Goal: Transaction & Acquisition: Purchase product/service

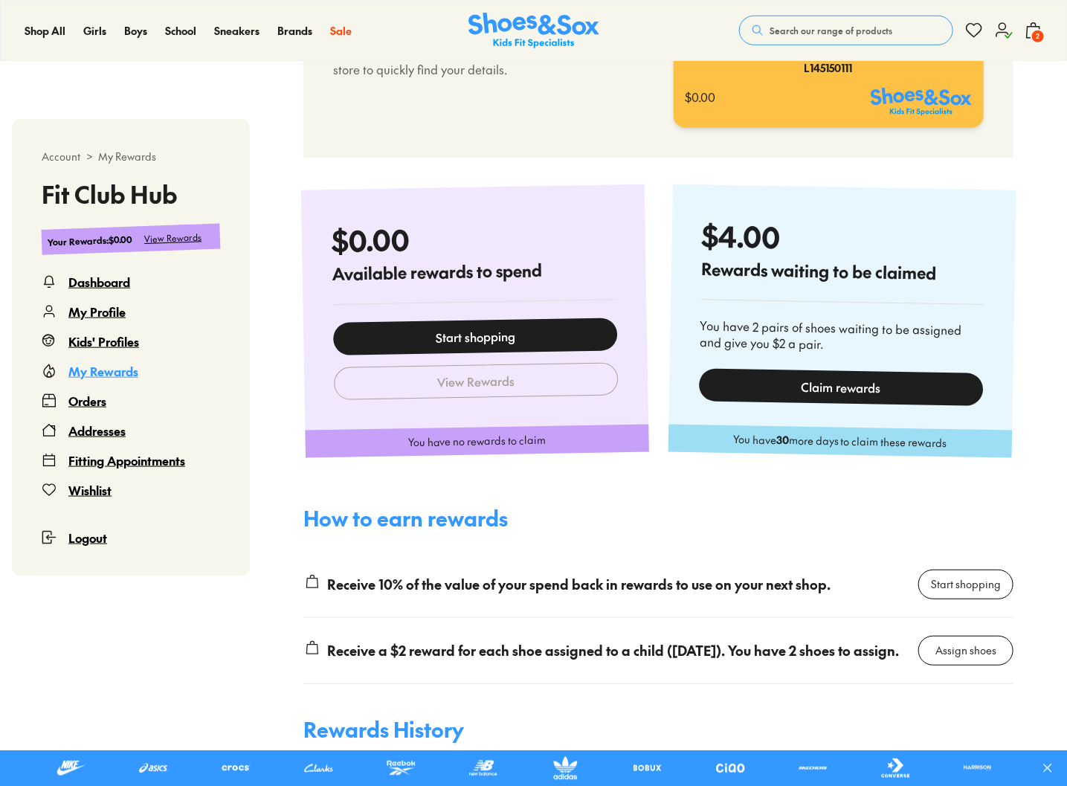
scroll to position [603, 0]
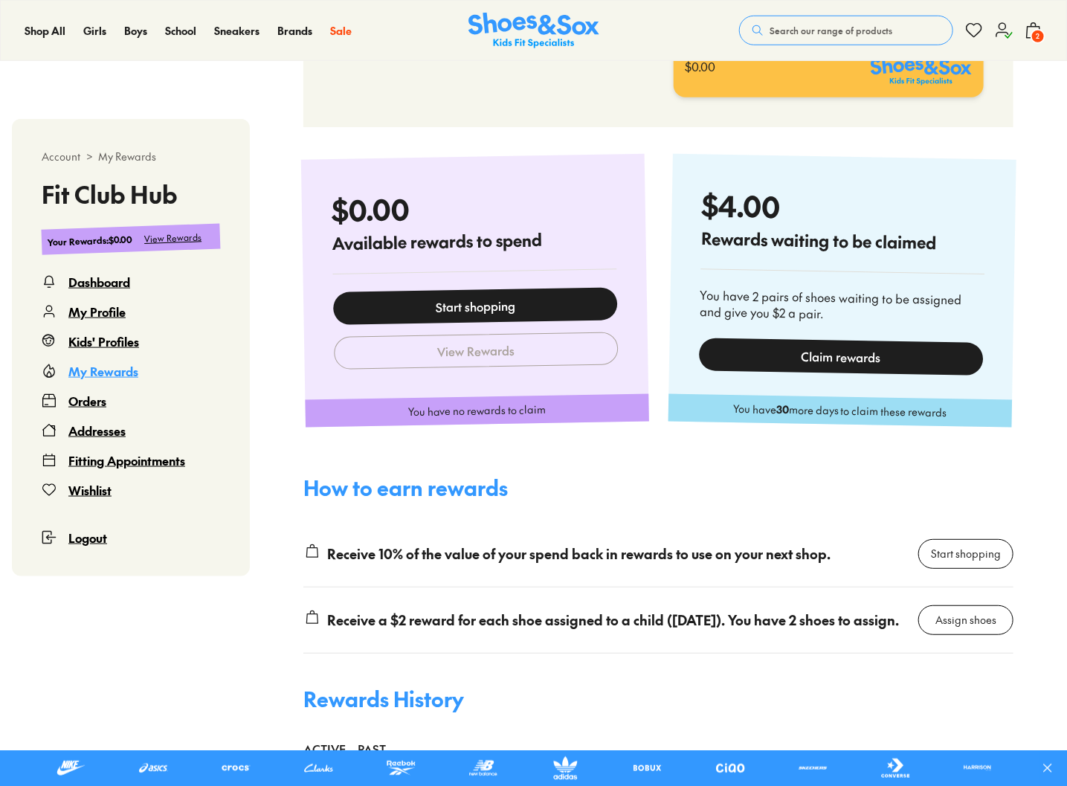
select select
click at [817, 356] on div "Claim rewards" at bounding box center [841, 356] width 284 height 38
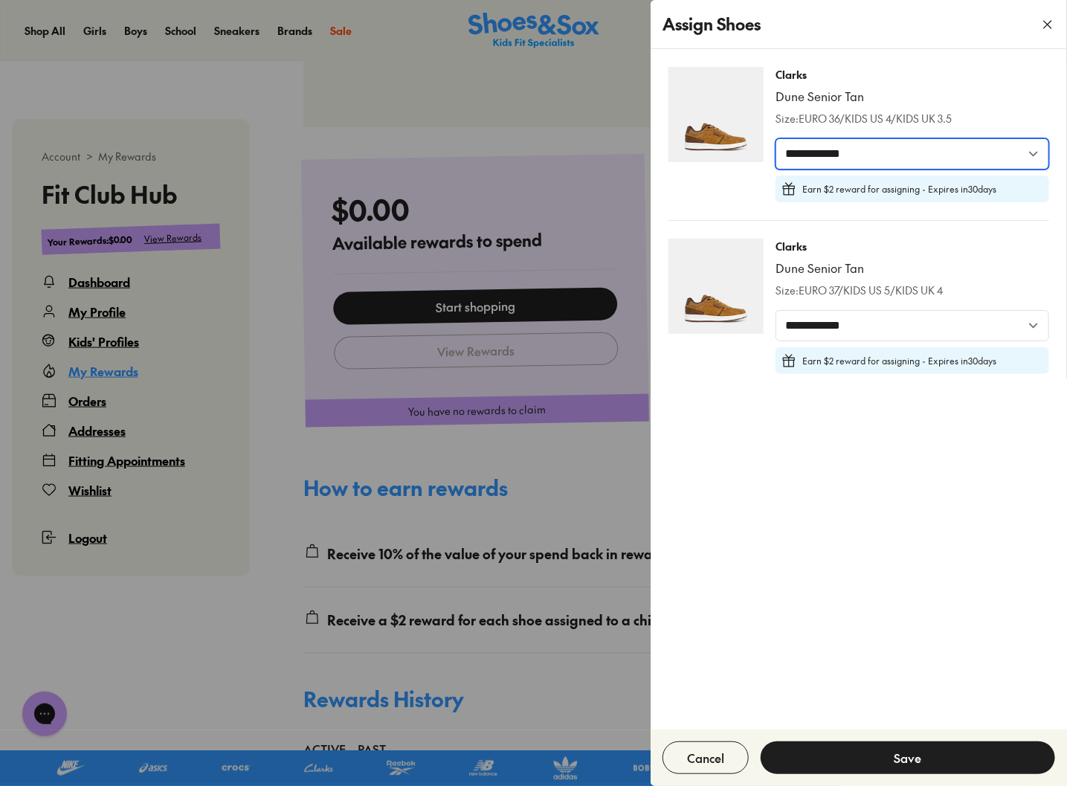
click at [859, 158] on select "**********" at bounding box center [912, 153] width 274 height 31
select select "*****"
click at [775, 138] on select "**********" at bounding box center [912, 153] width 274 height 31
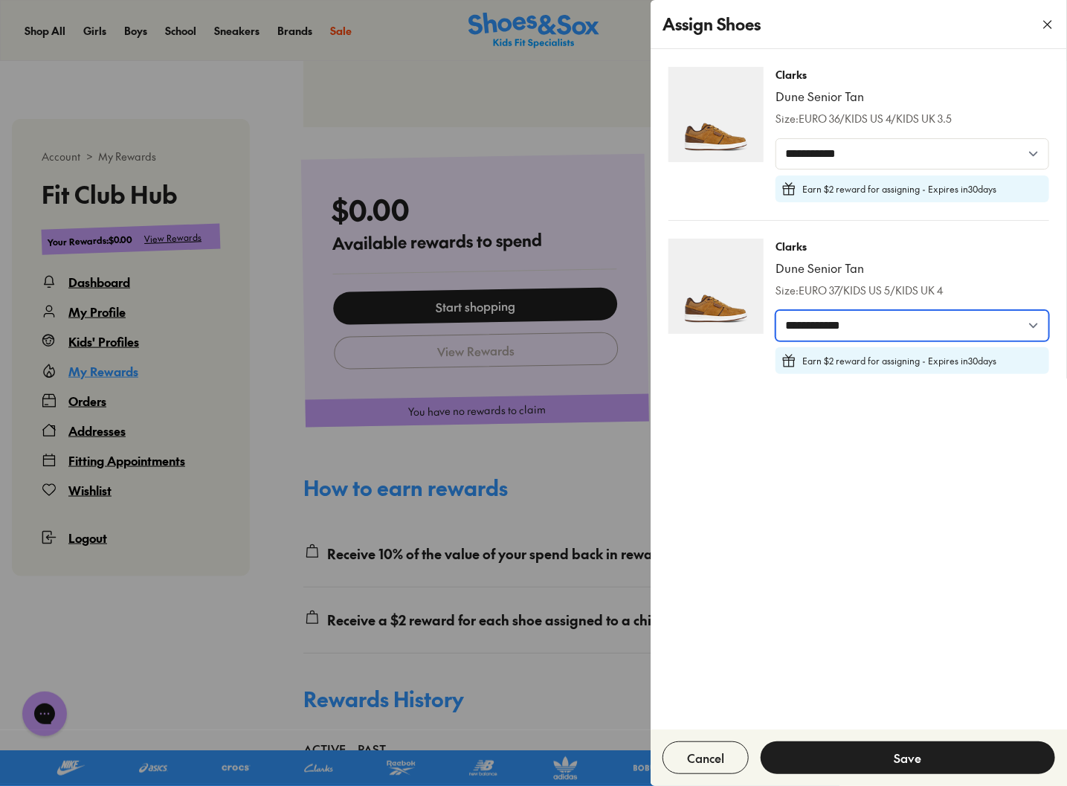
click at [853, 327] on select "**********" at bounding box center [912, 325] width 274 height 31
select select "*****"
click at [775, 310] on select "**********" at bounding box center [912, 325] width 274 height 31
click at [934, 758] on button "Save" at bounding box center [907, 757] width 294 height 33
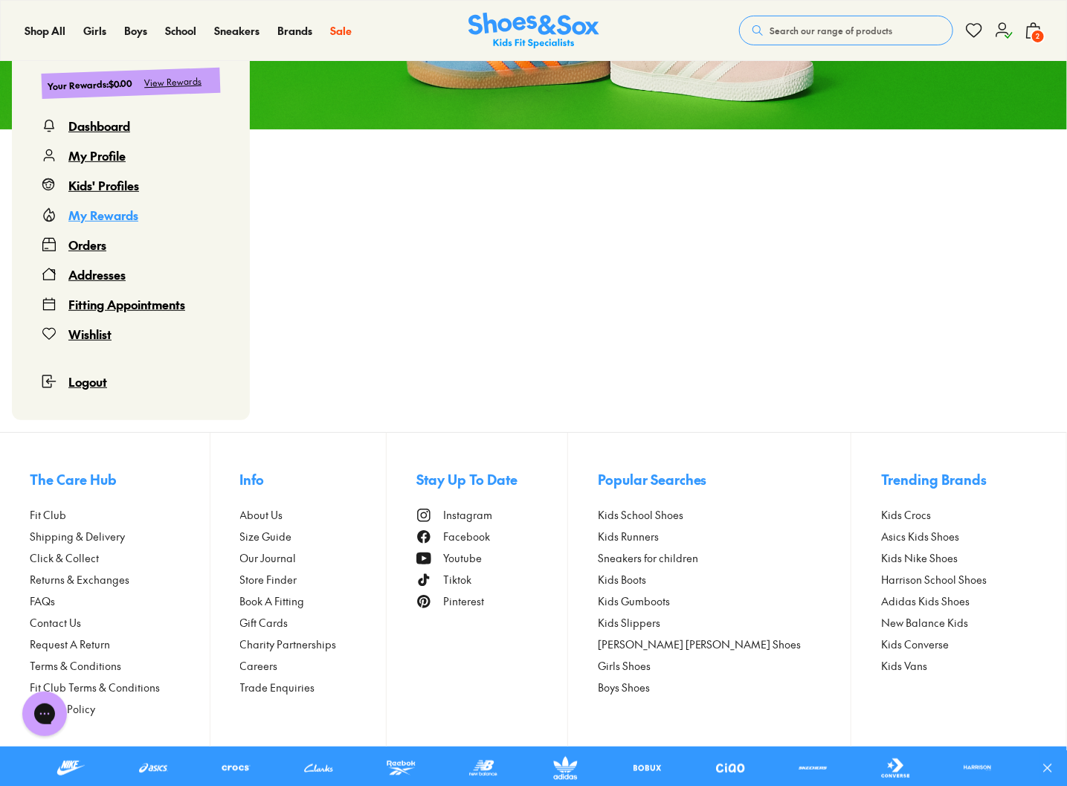
scroll to position [251, 0]
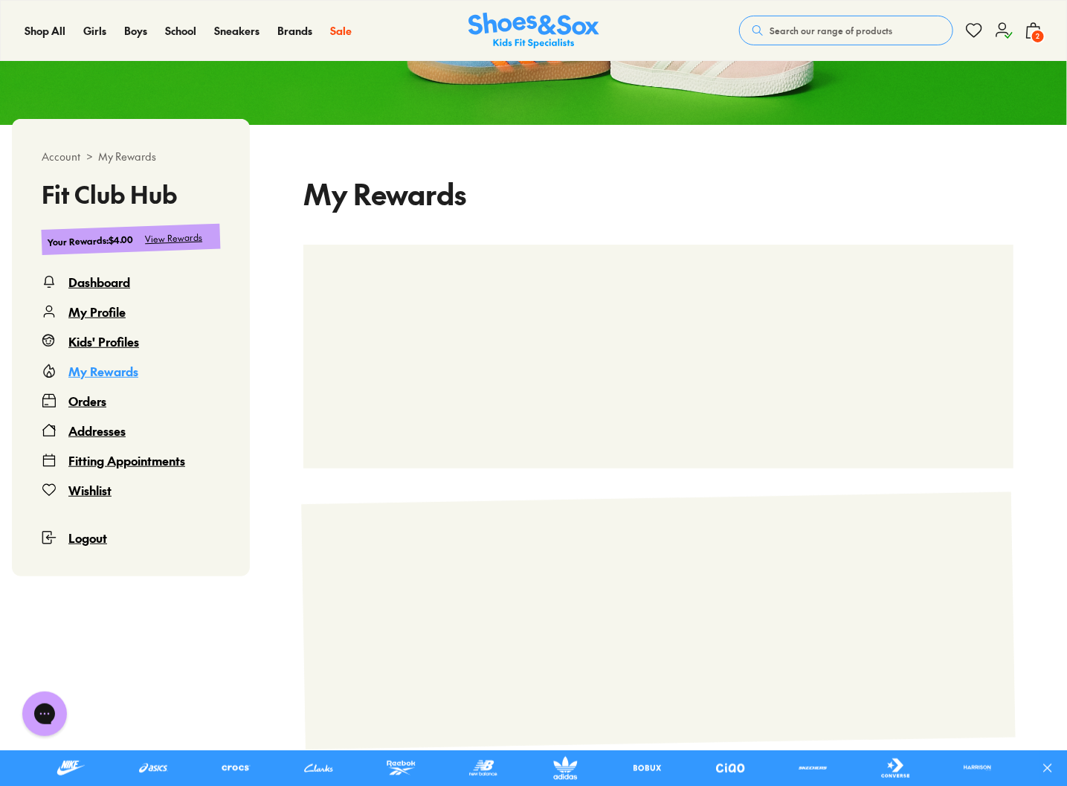
click at [500, 167] on div "My Rewards" at bounding box center [658, 458] width 817 height 618
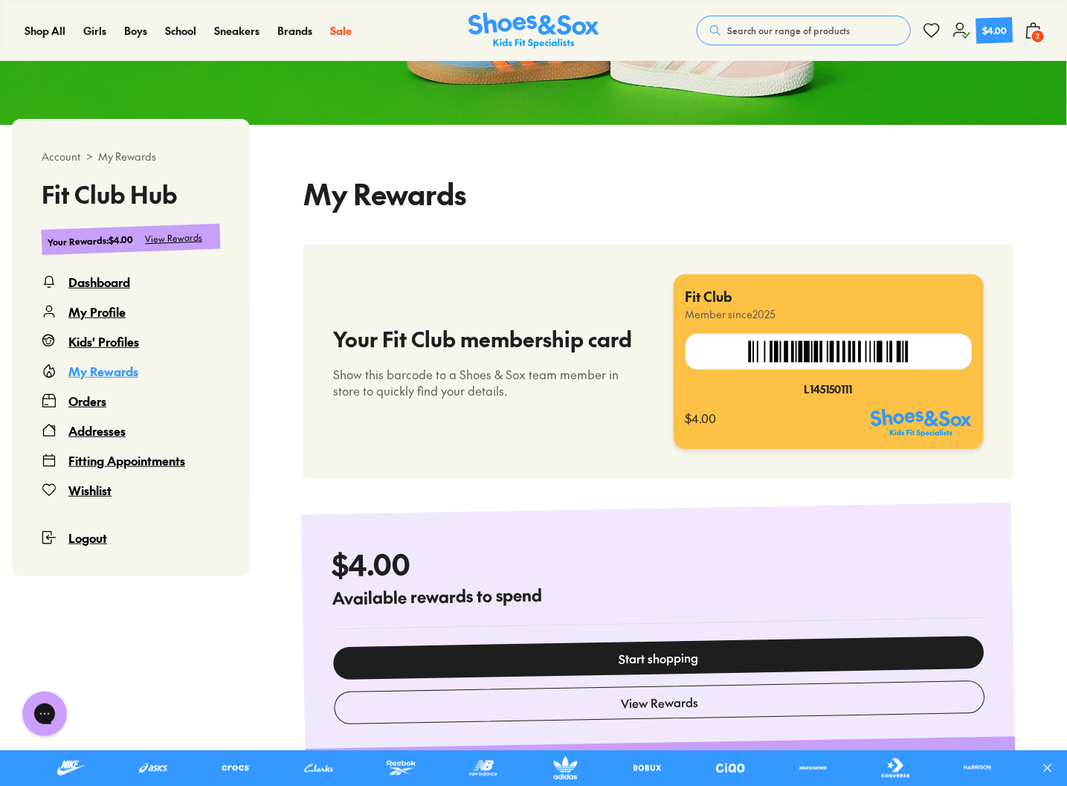
select select
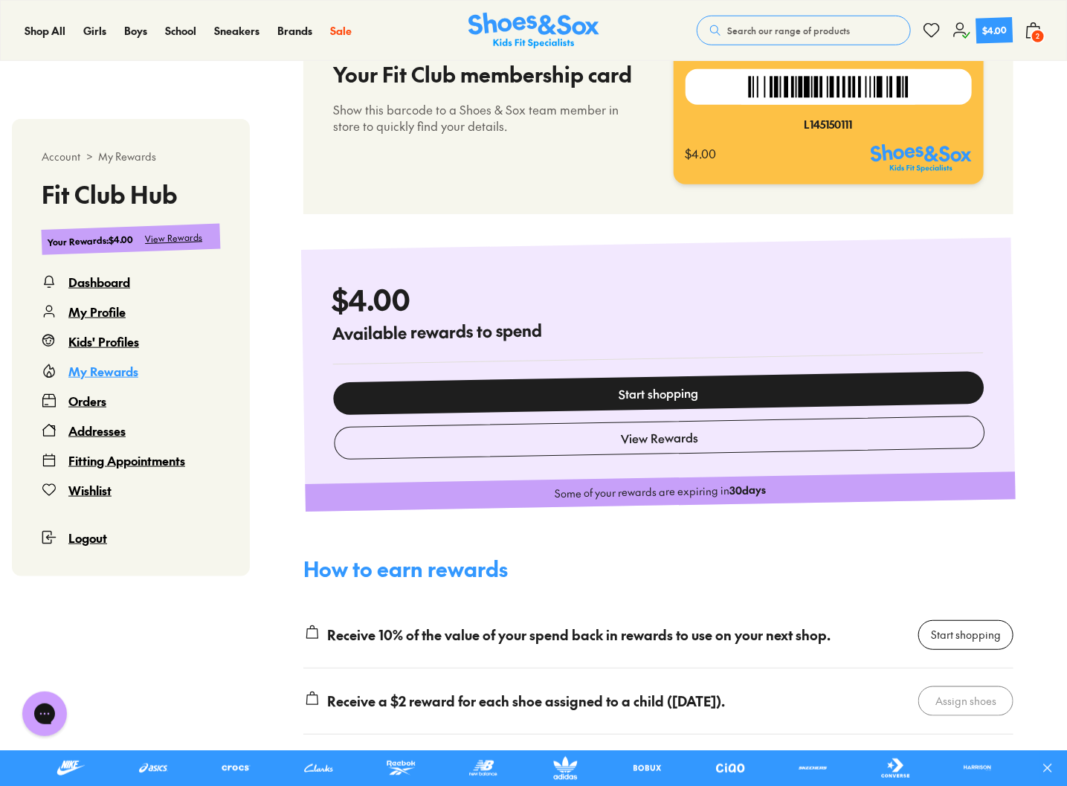
scroll to position [549, 0]
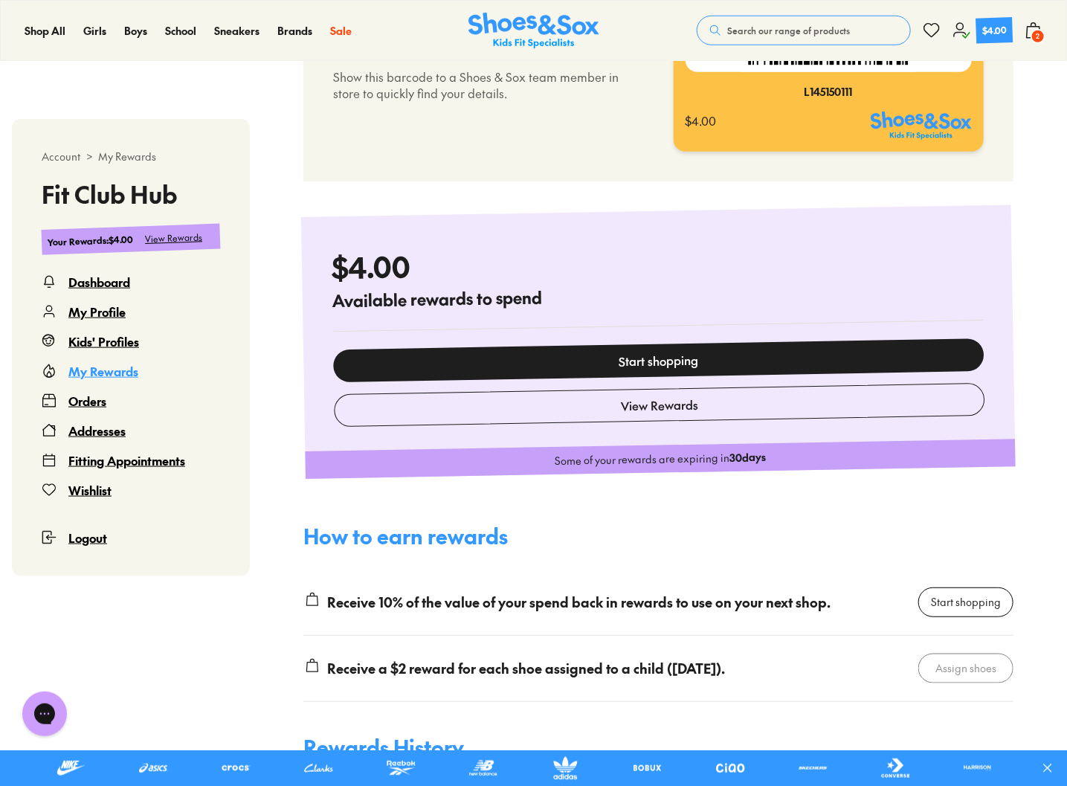
click at [786, 594] on div "Receive 10% of the value of your spend back in rewards to use on your next shop." at bounding box center [578, 602] width 503 height 20
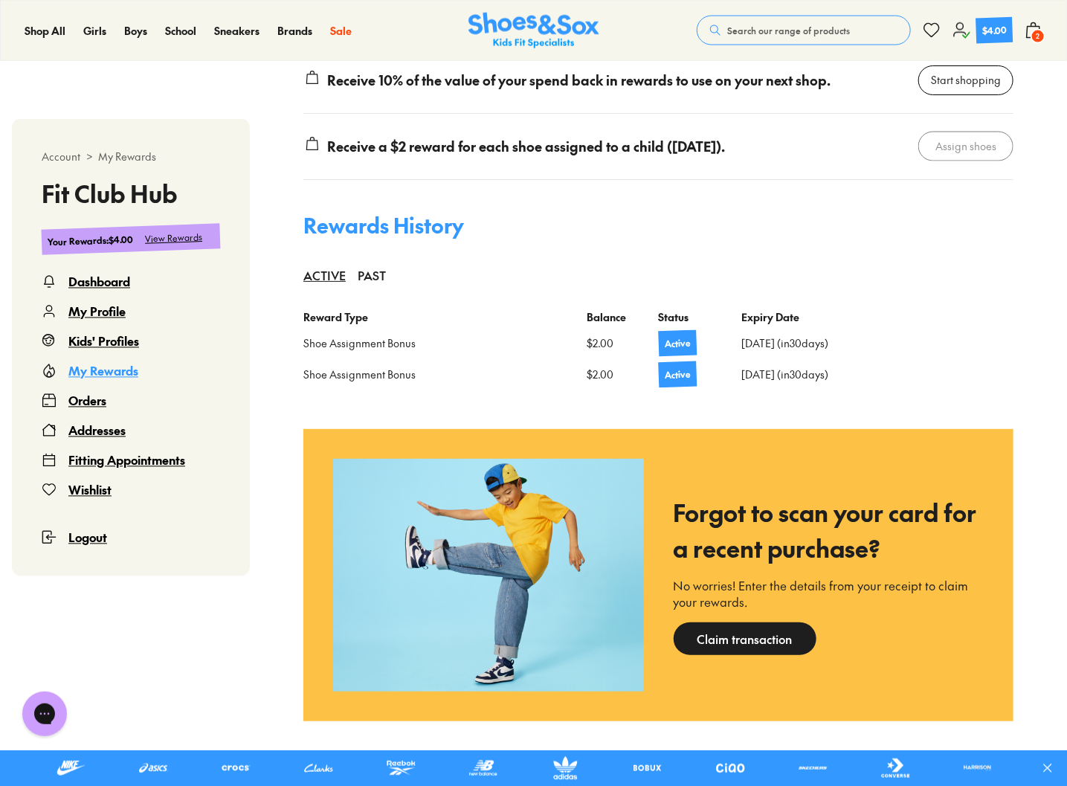
scroll to position [1218, 0]
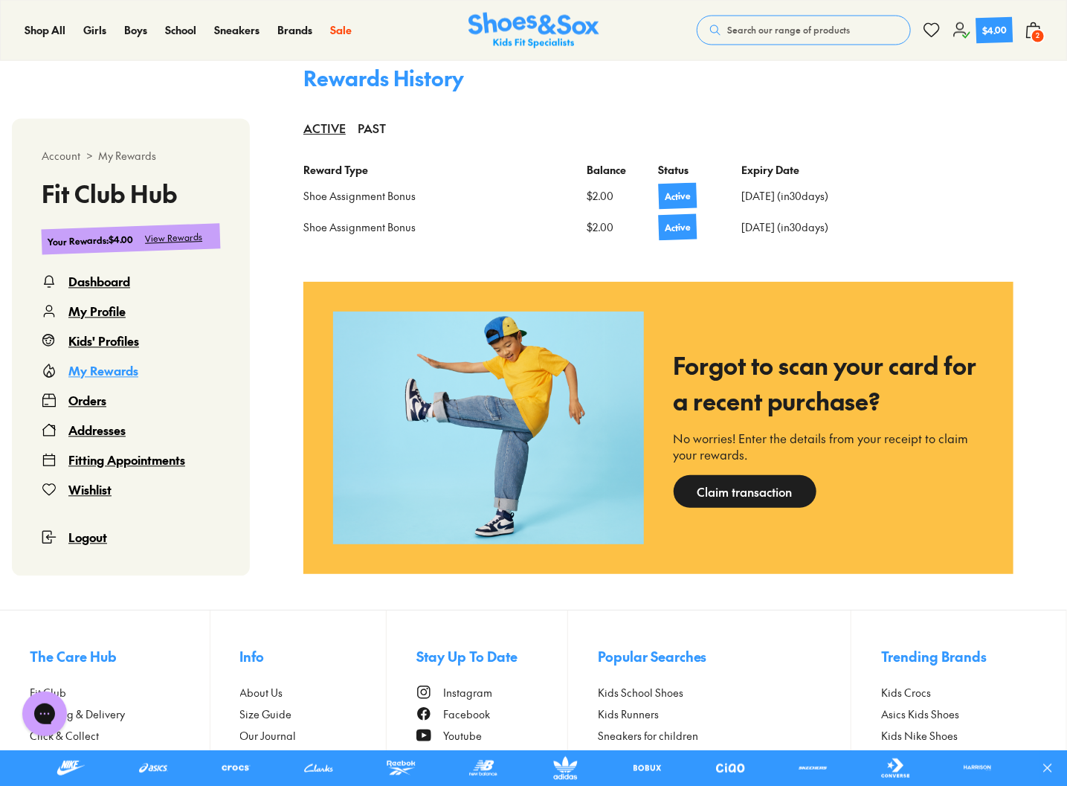
click at [70, 395] on div "Orders" at bounding box center [87, 401] width 38 height 18
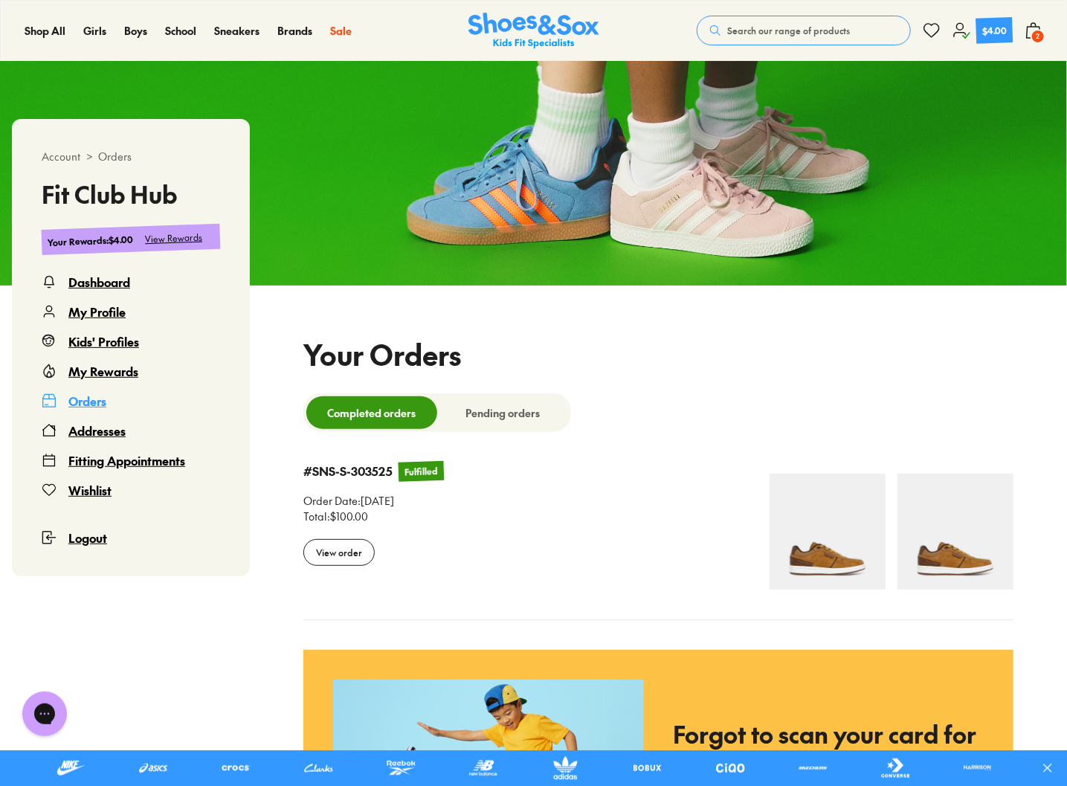
select select
click at [375, 554] on div "View order" at bounding box center [338, 552] width 71 height 27
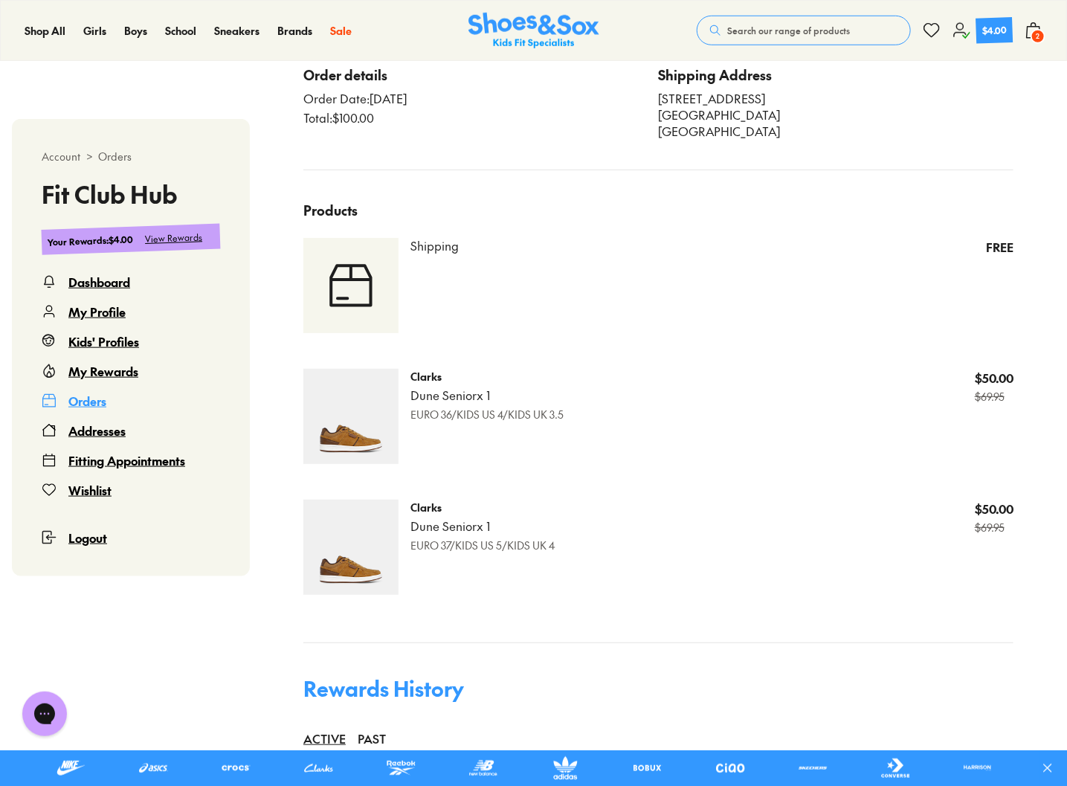
scroll to position [537, 0]
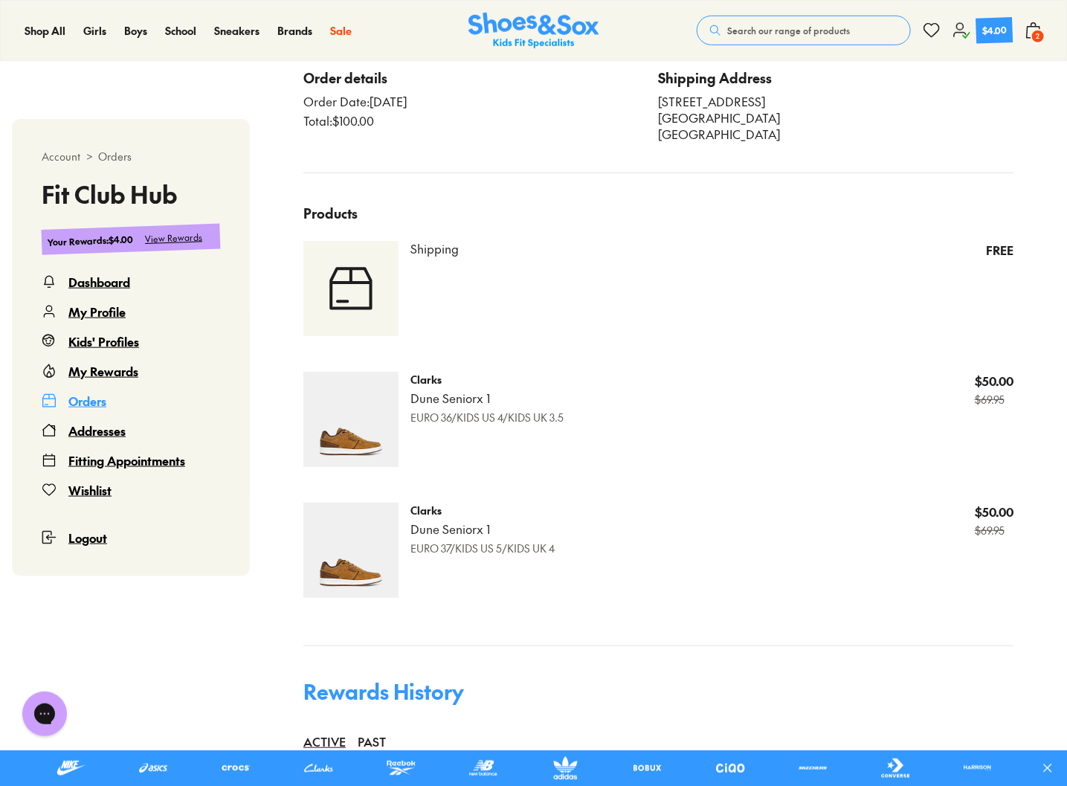
click at [102, 276] on div "Dashboard" at bounding box center [99, 282] width 62 height 18
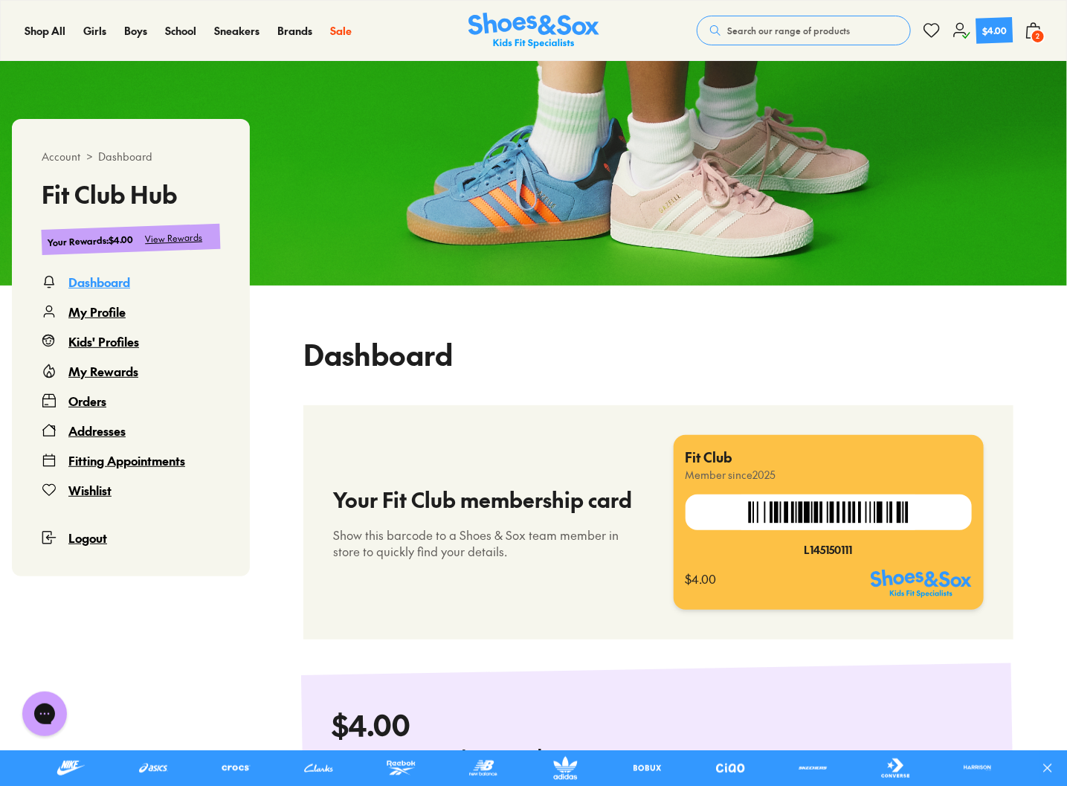
click at [112, 371] on div "My Rewards" at bounding box center [103, 371] width 70 height 18
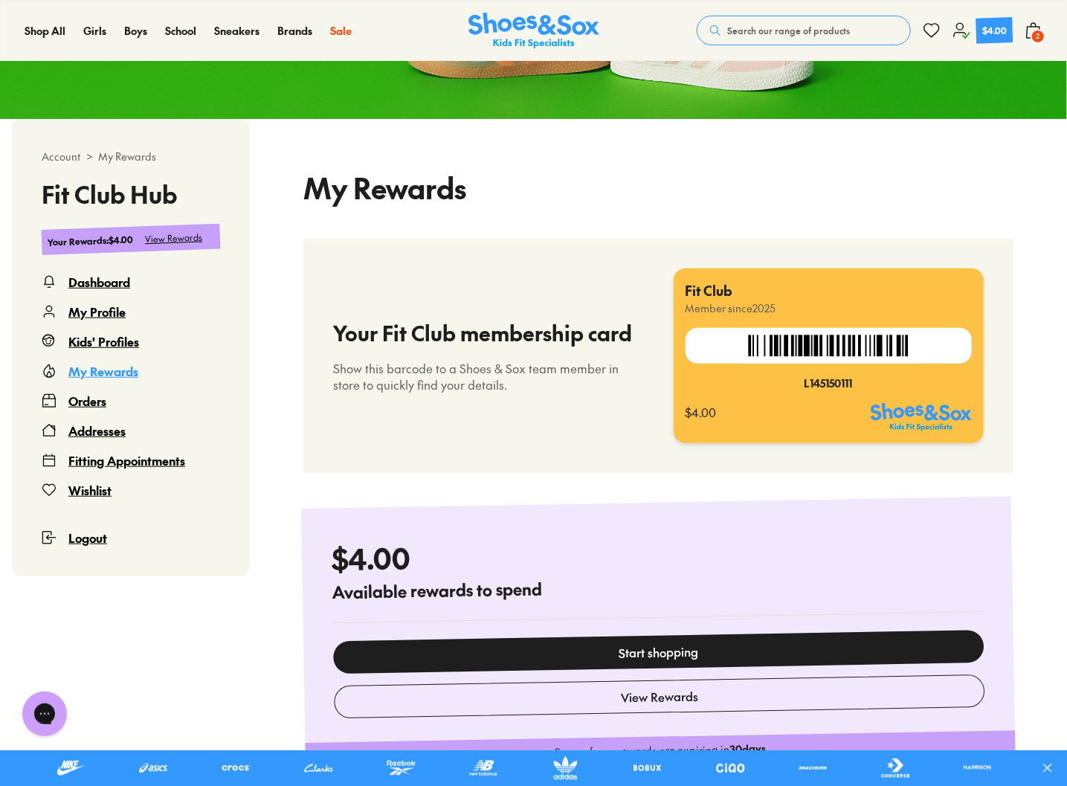
scroll to position [388, 0]
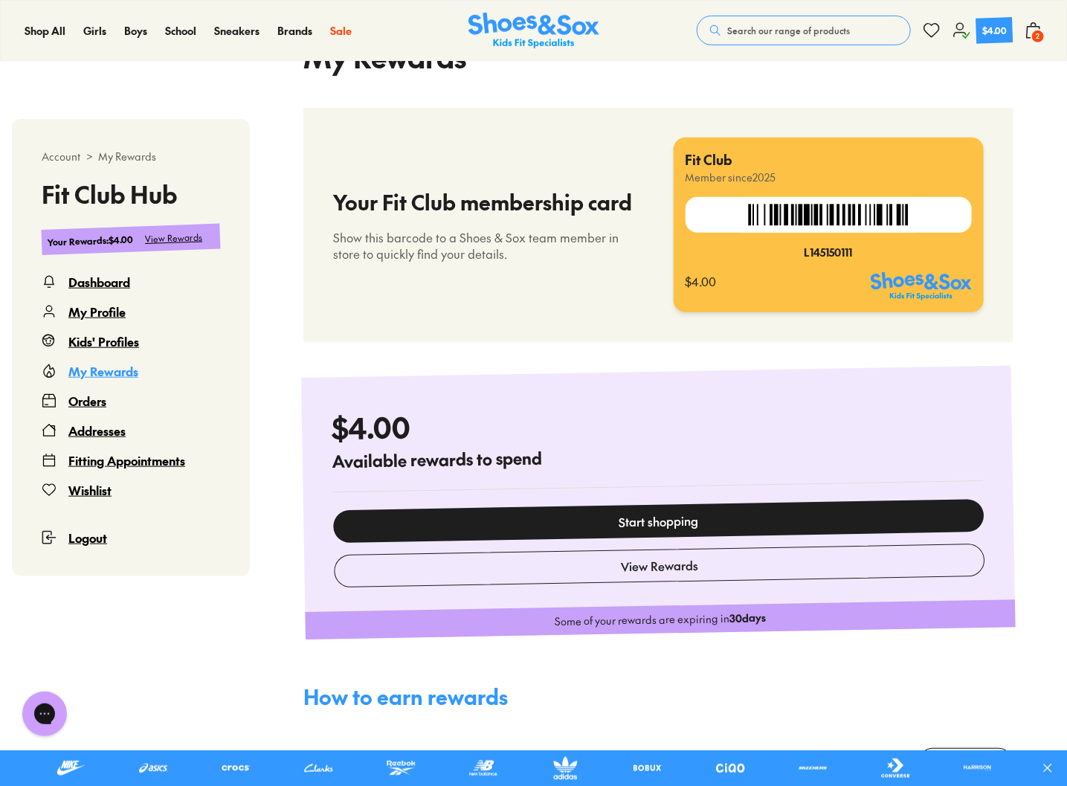
select select
click at [629, 353] on div "My Rewards Your Fit Club membership card Show this barcode to a Shoes & Sox tea…" at bounding box center [658, 720] width 710 height 1368
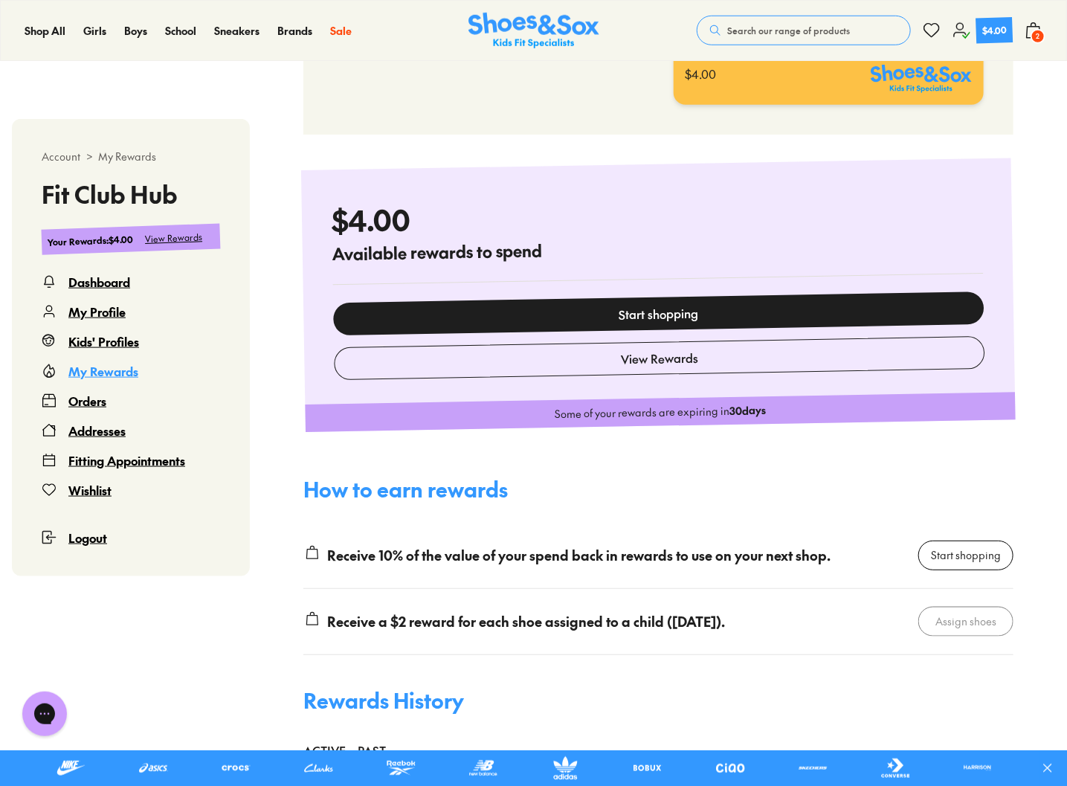
scroll to position [685, 0]
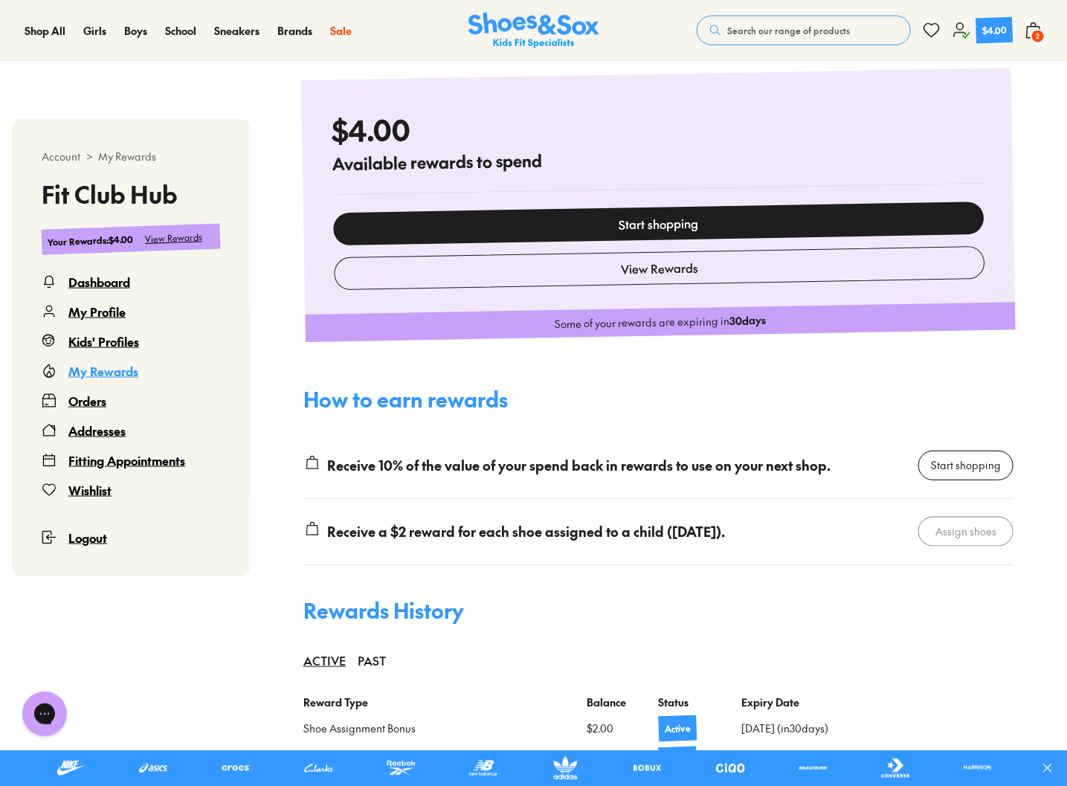
click at [931, 465] on div "Start shopping" at bounding box center [966, 465] width 70 height 16
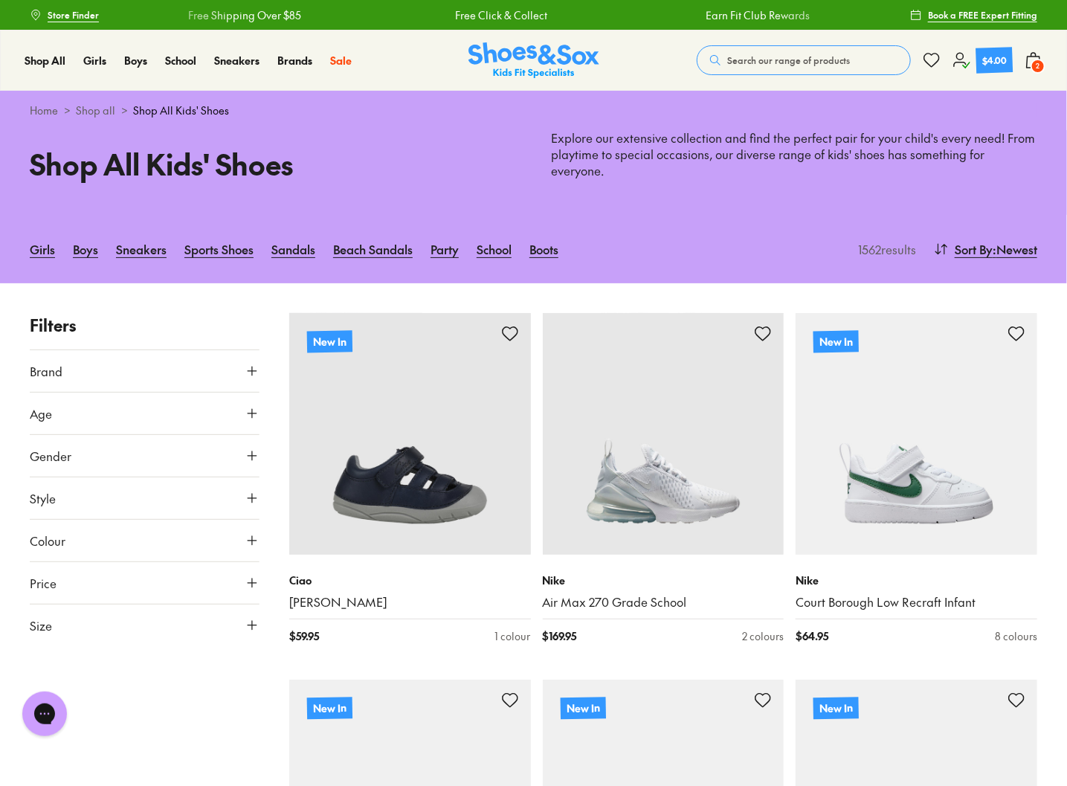
click at [964, 57] on icon at bounding box center [961, 60] width 18 height 18
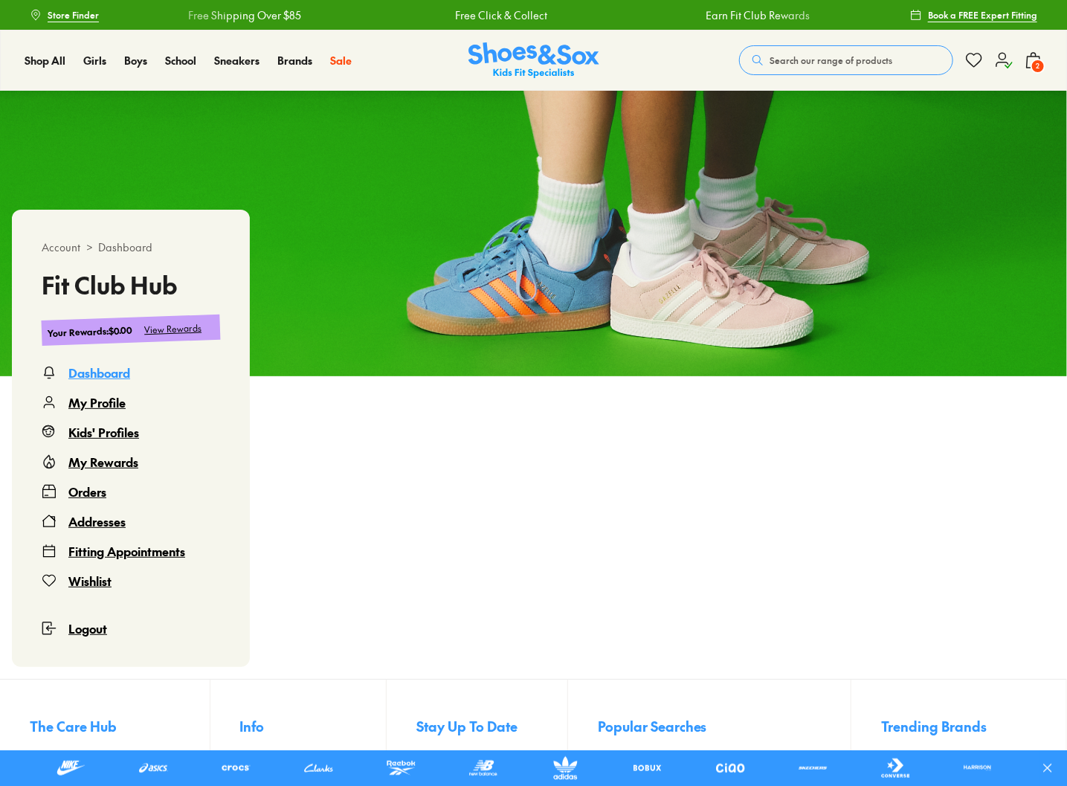
click at [109, 465] on div "My Rewards" at bounding box center [103, 462] width 70 height 18
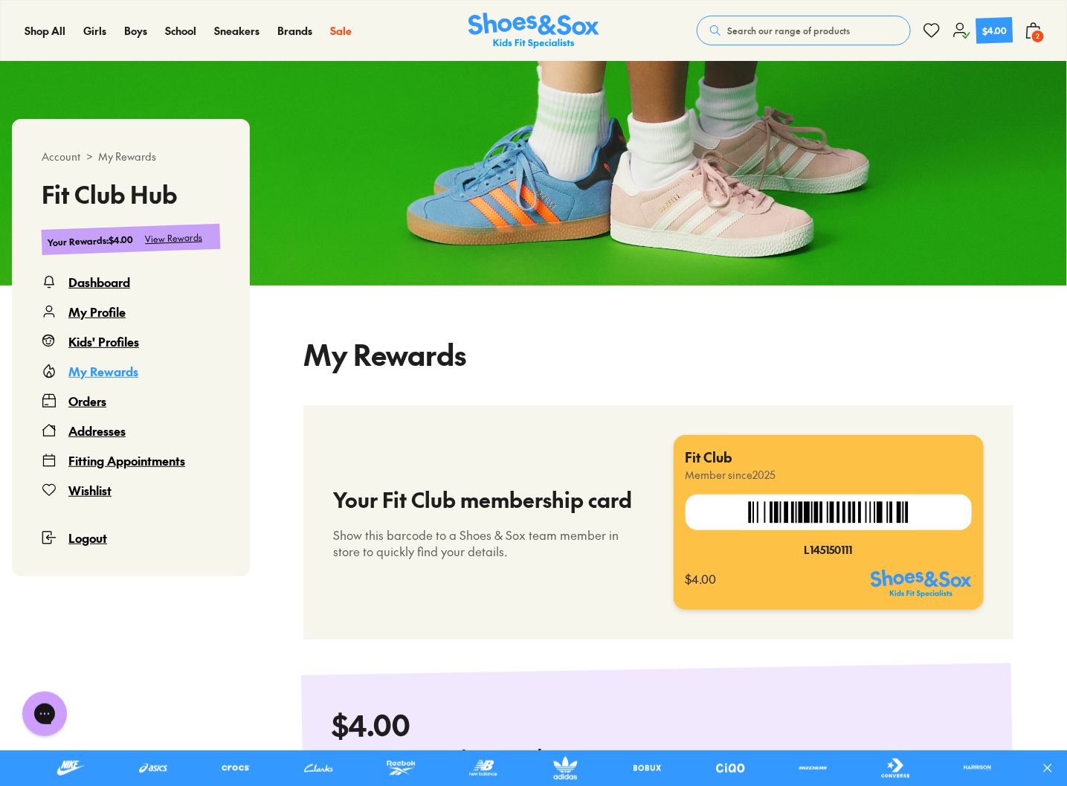
select select
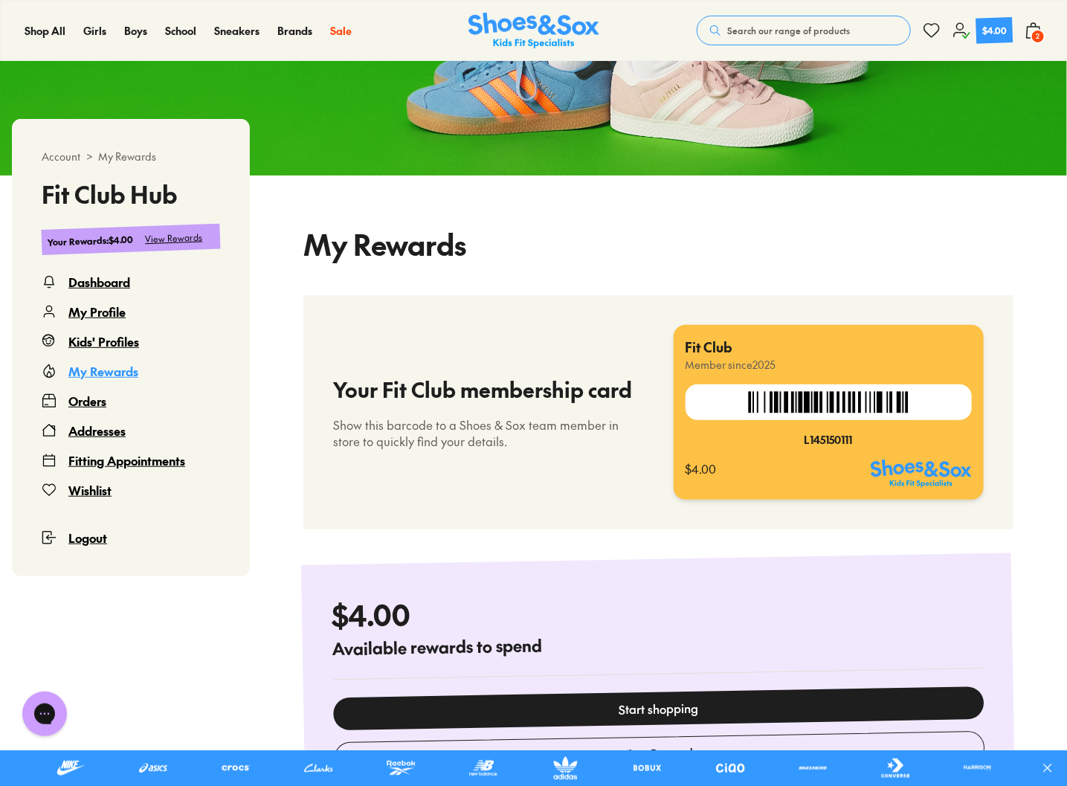
scroll to position [91, 0]
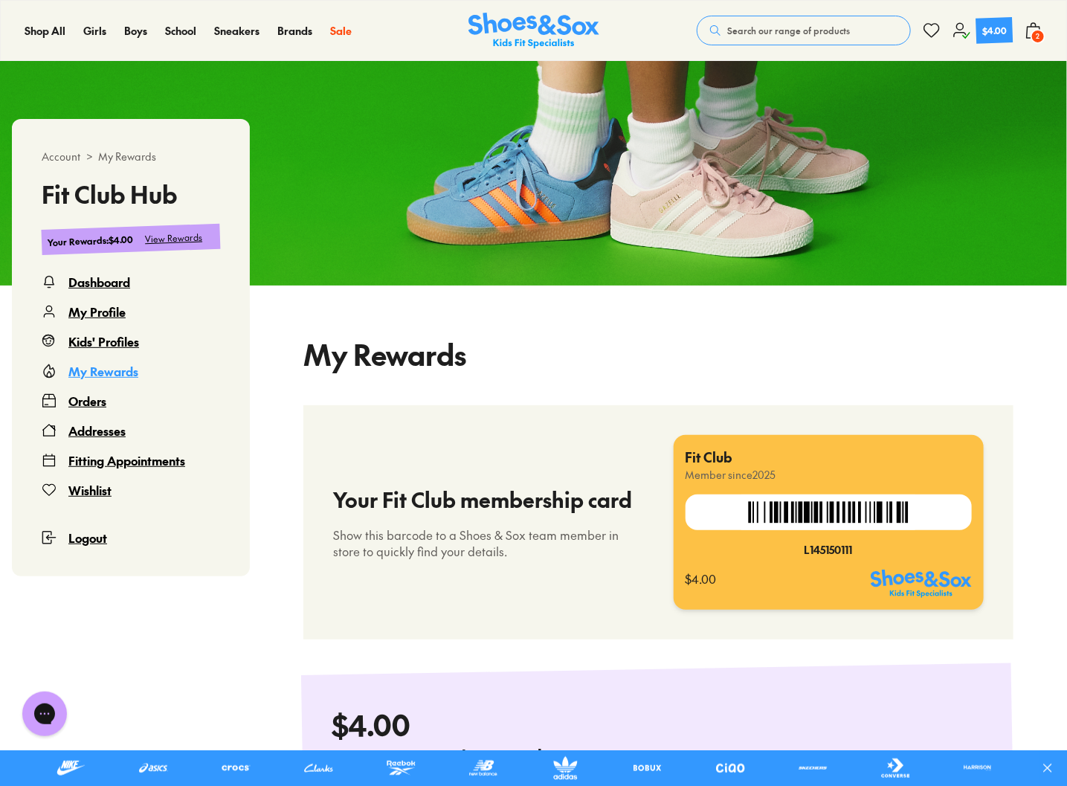
click at [1039, 27] on use at bounding box center [1033, 30] width 13 height 15
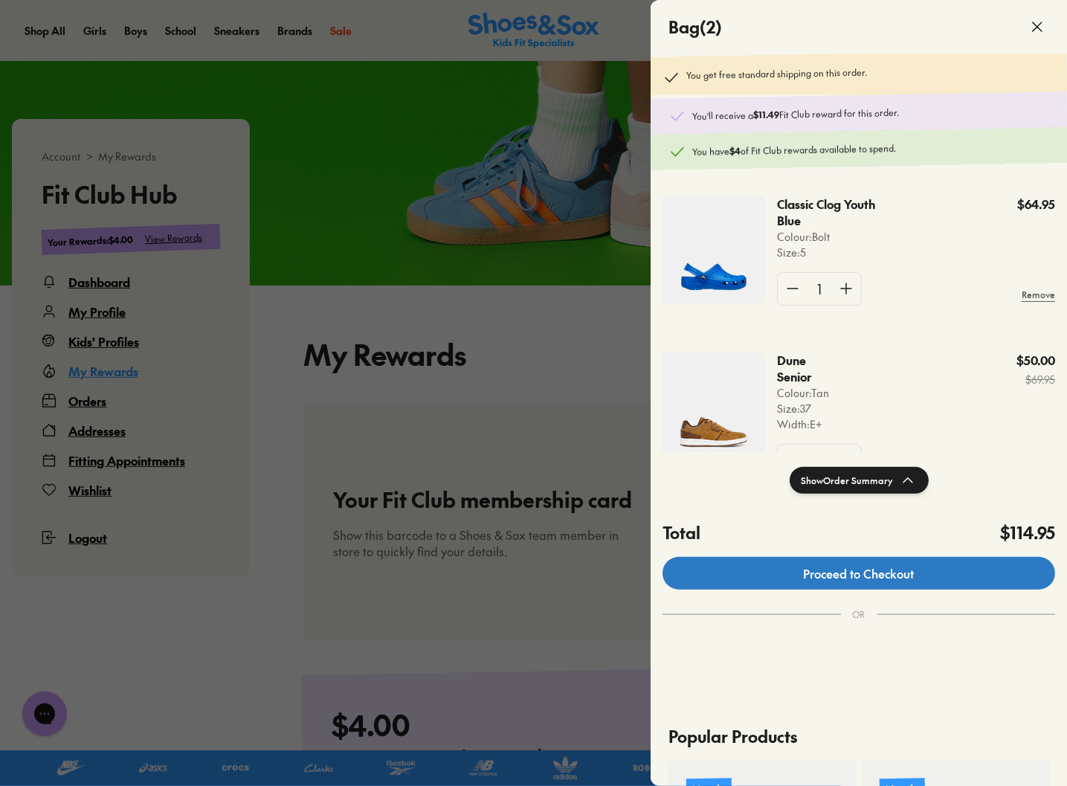
click at [850, 572] on link "Proceed to Checkout" at bounding box center [858, 573] width 393 height 33
